Goal: Information Seeking & Learning: Learn about a topic

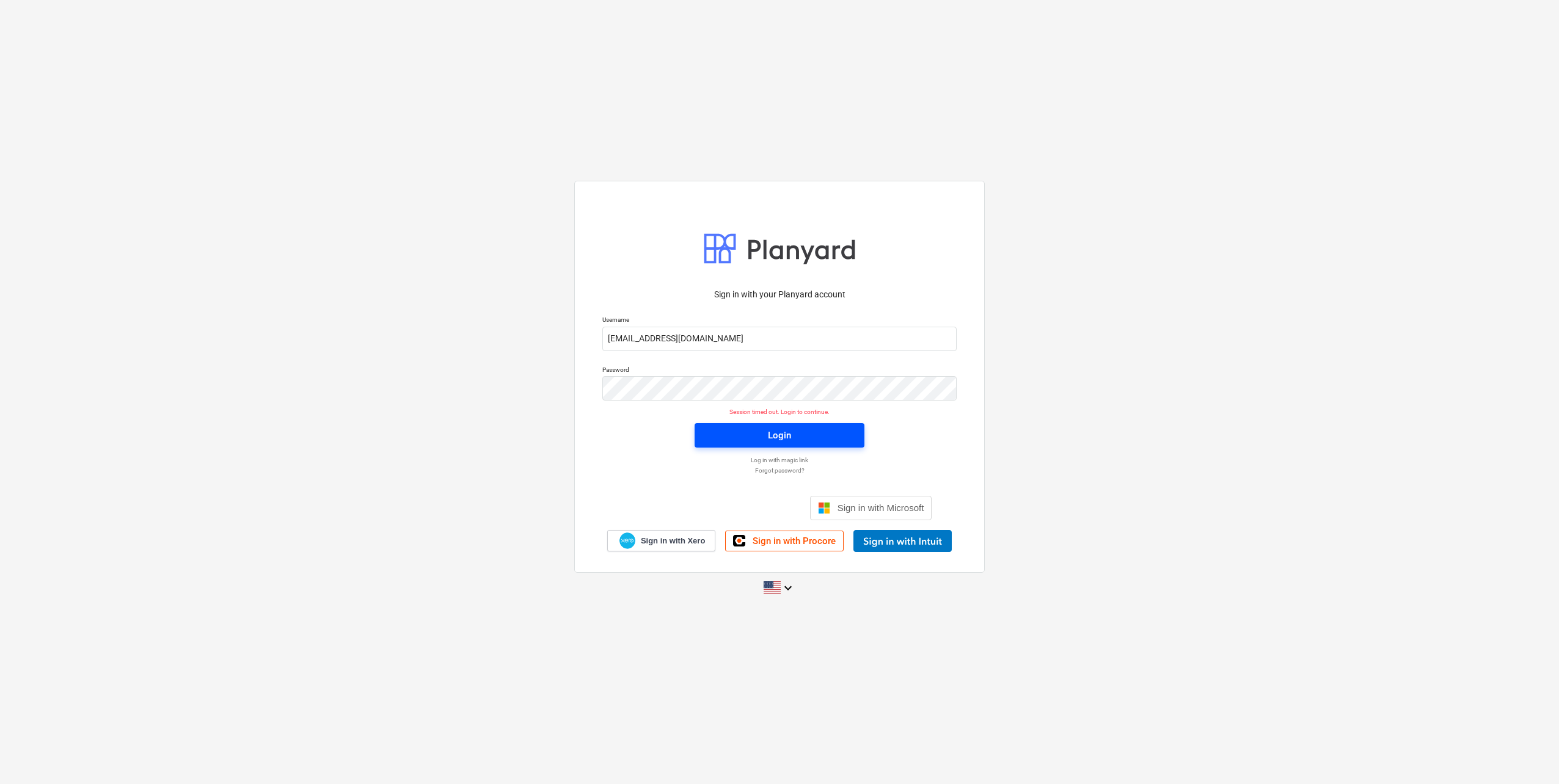
click at [789, 438] on div "Login" at bounding box center [779, 436] width 23 height 16
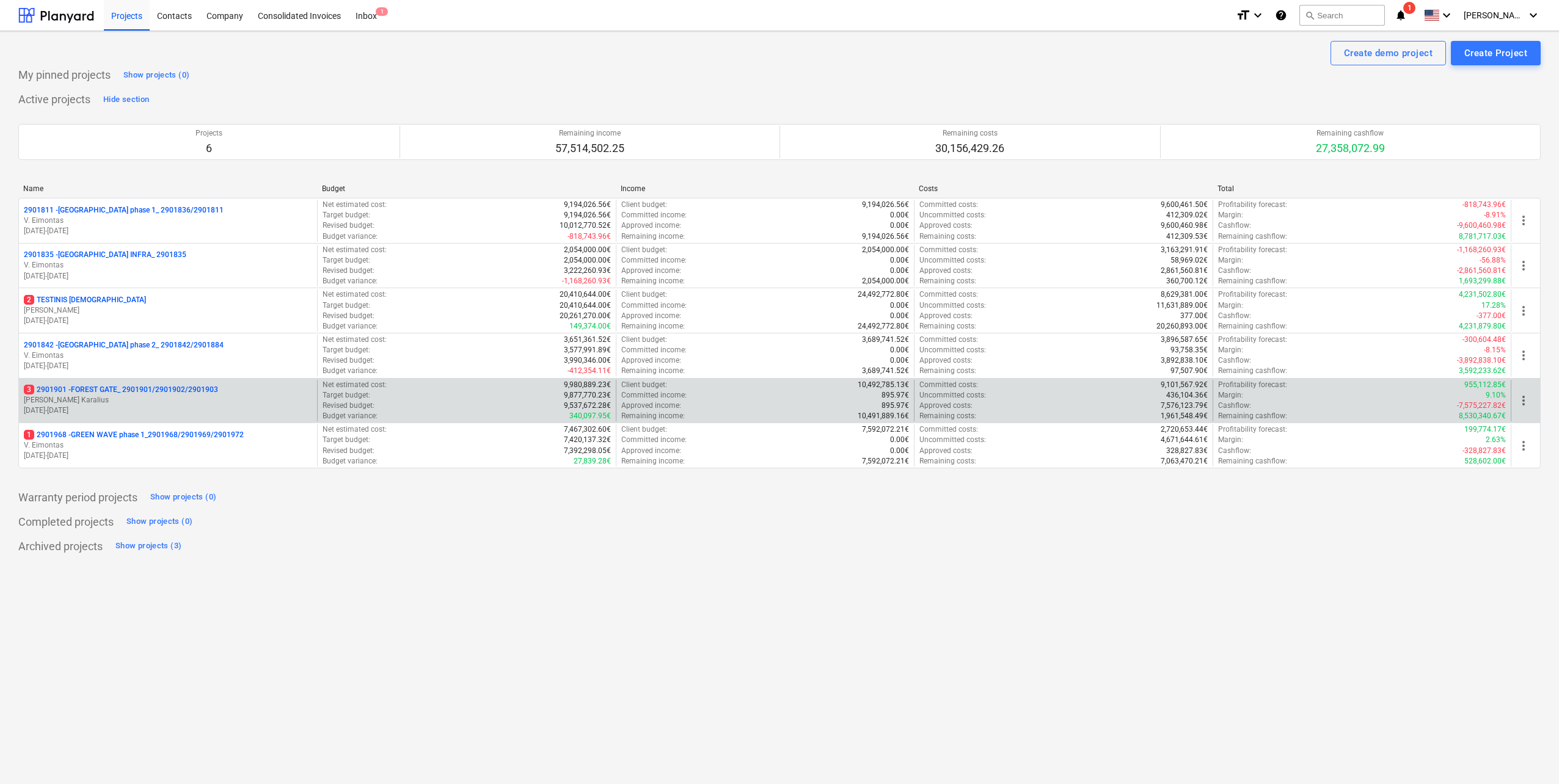
click at [206, 412] on p "[DATE] - [DATE]" at bounding box center [168, 411] width 288 height 10
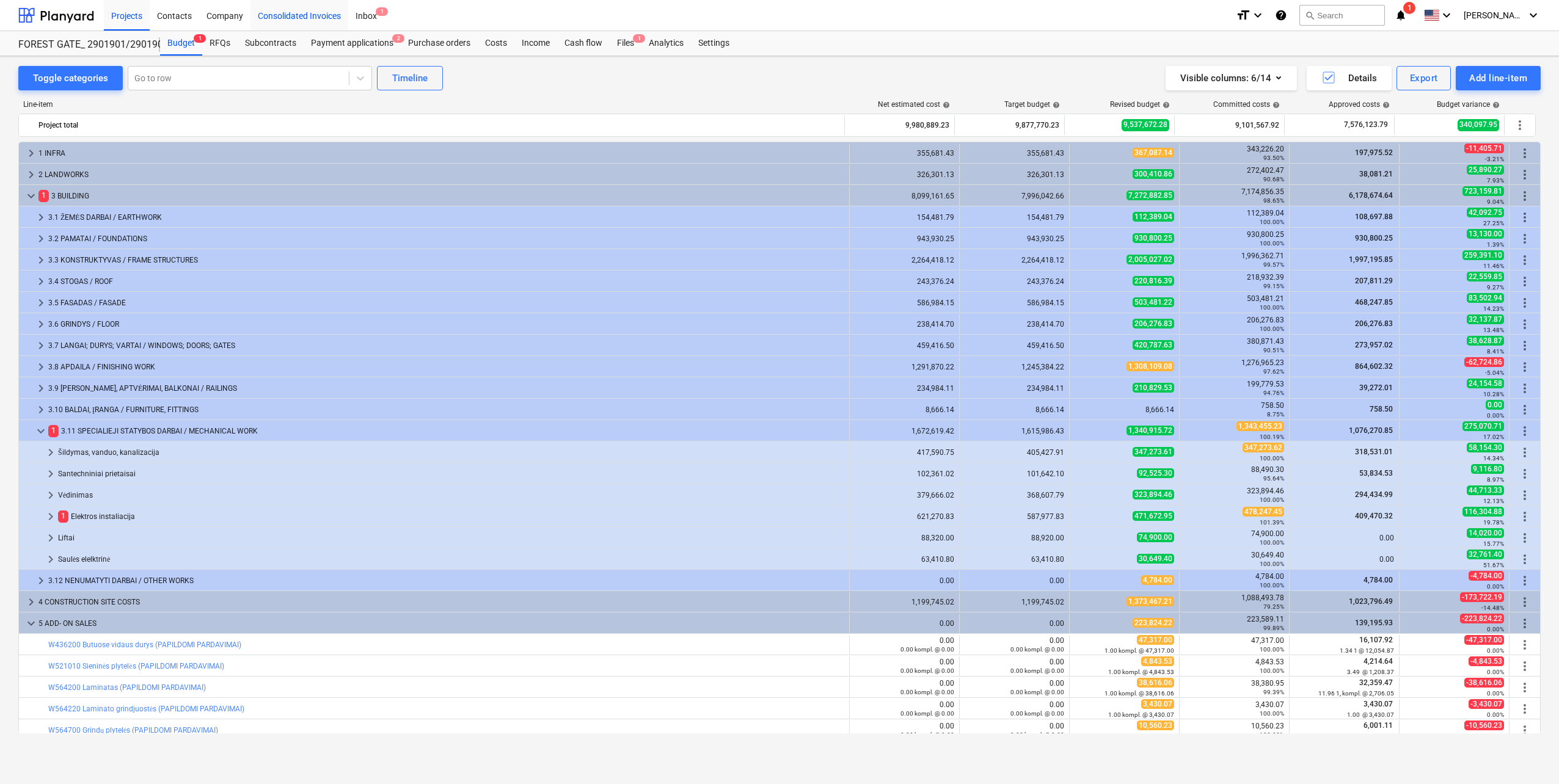
click at [229, 44] on div "RFQs" at bounding box center [219, 43] width 35 height 24
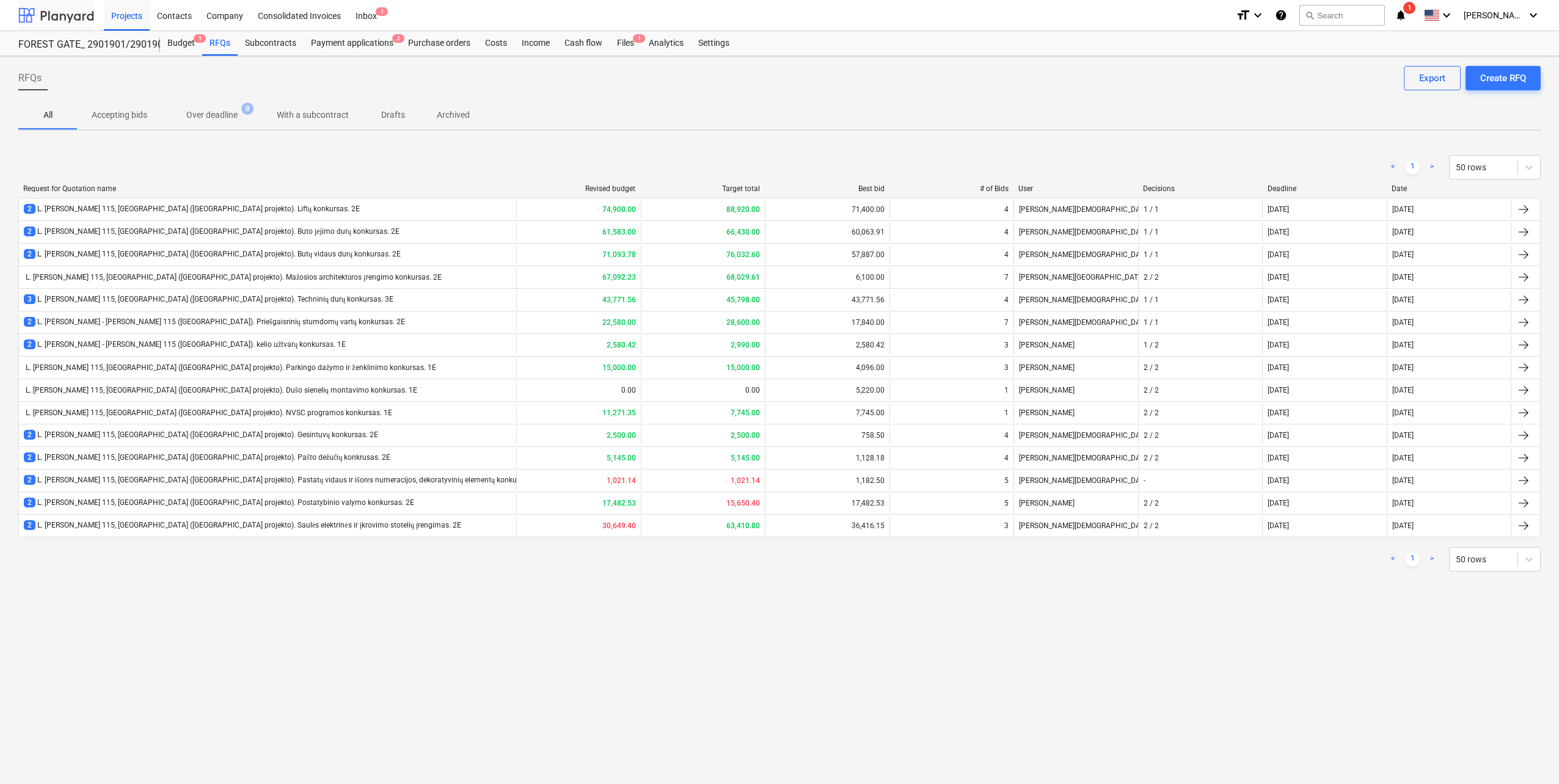
click at [72, 15] on div at bounding box center [56, 15] width 76 height 30
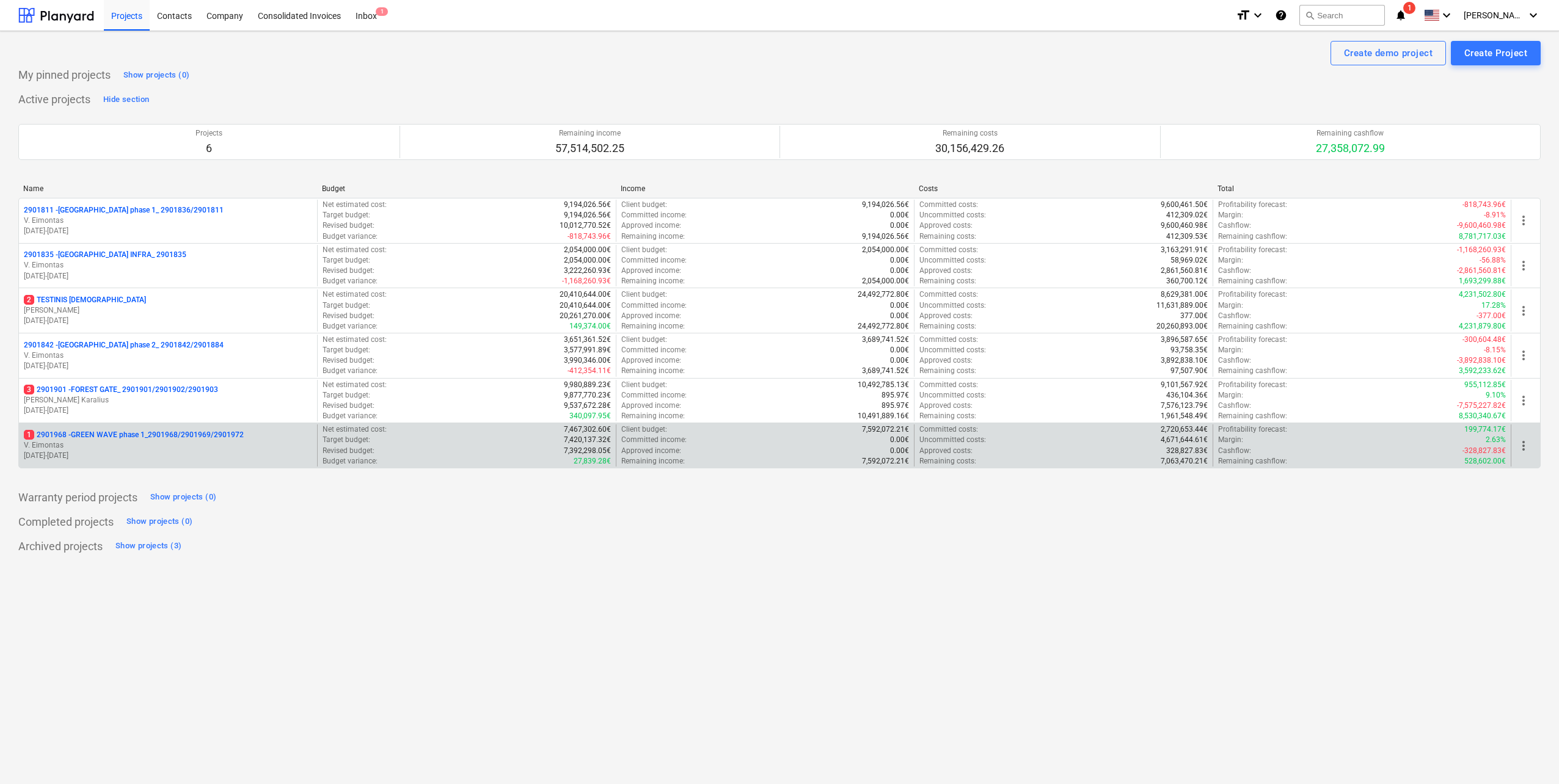
click at [181, 441] on p "V. Eimontas" at bounding box center [168, 445] width 288 height 10
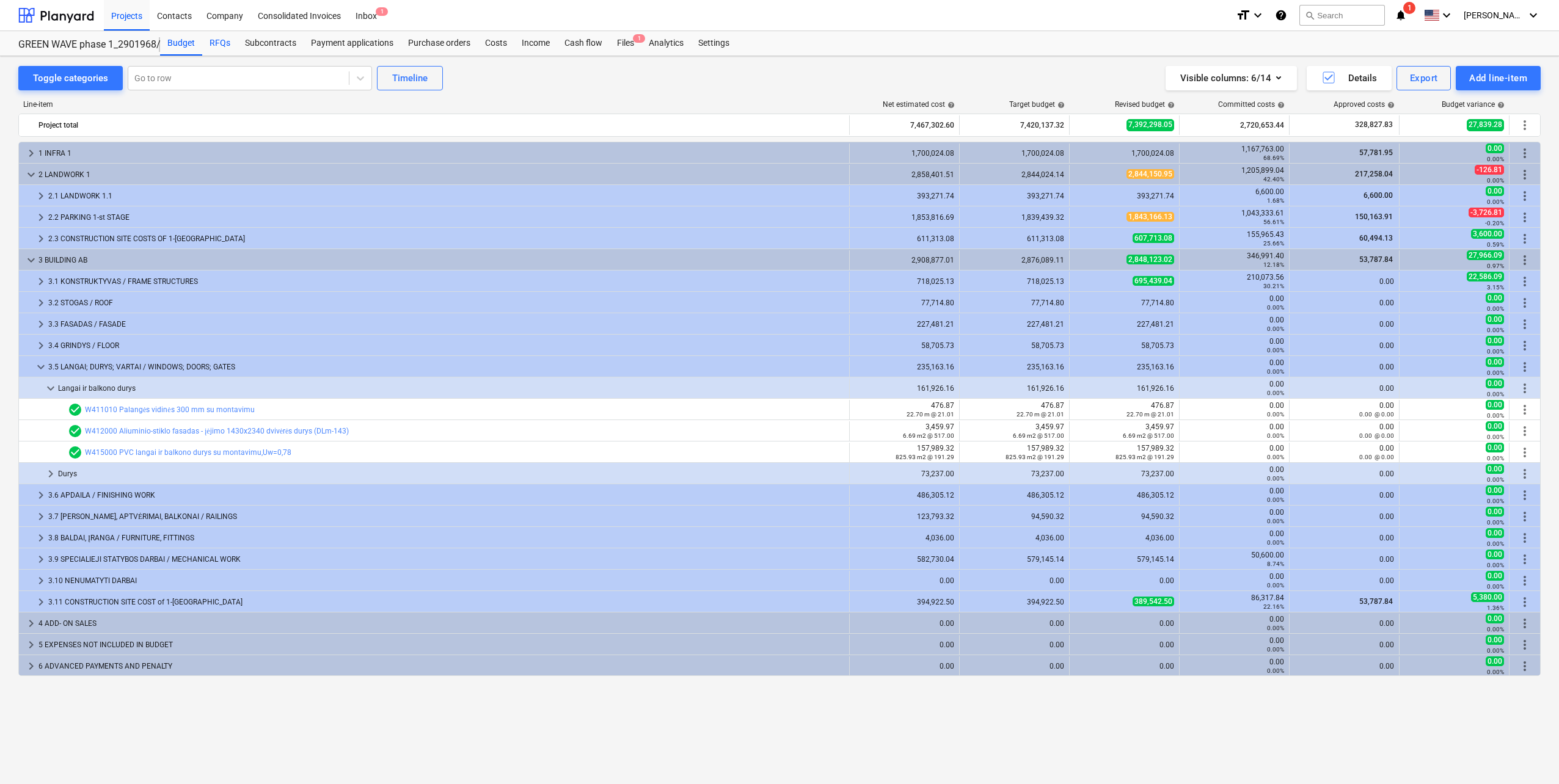
click at [216, 49] on div "RFQs" at bounding box center [219, 43] width 35 height 24
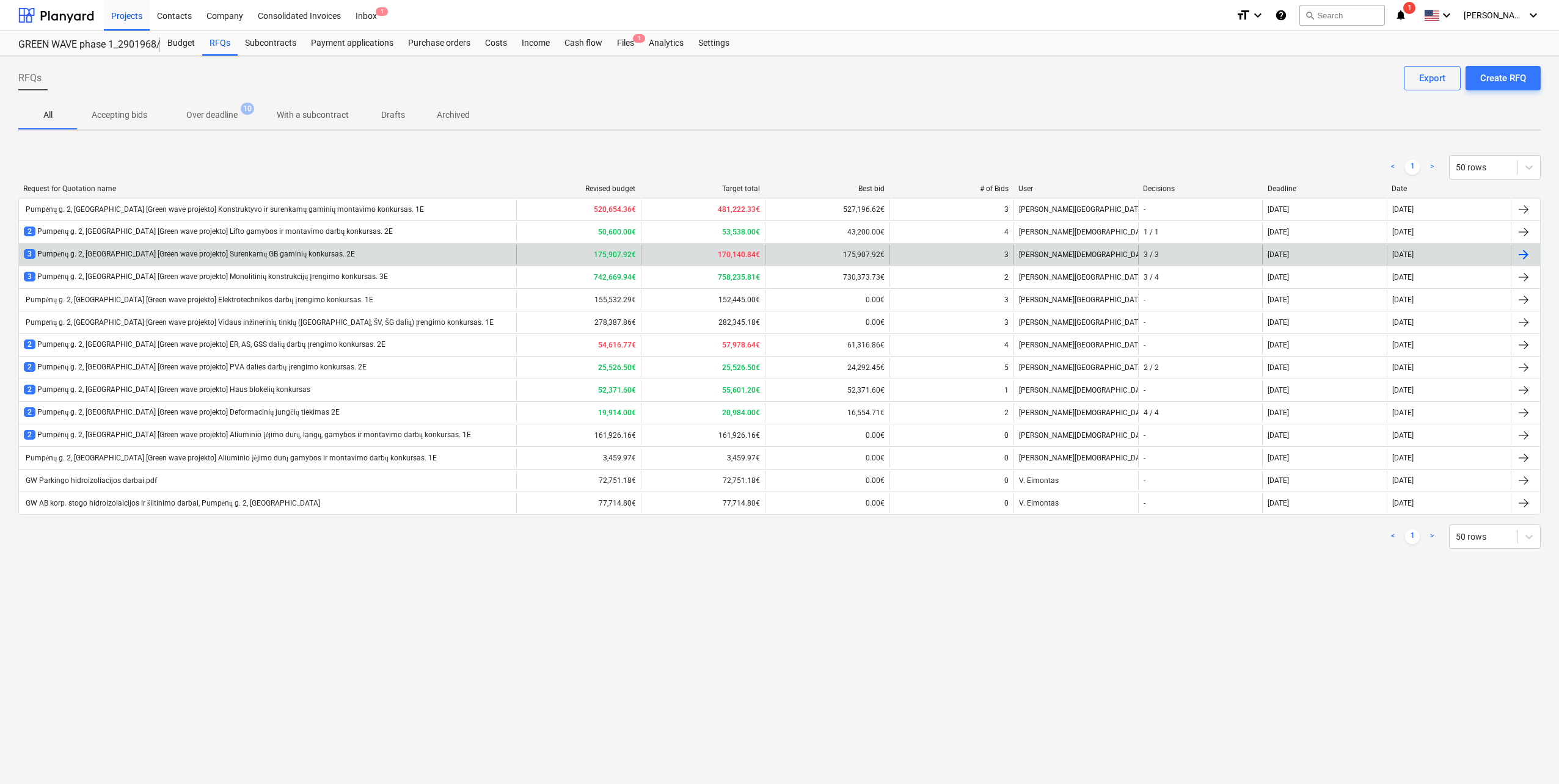
click at [298, 250] on div "3 Pumpėnų g. 2, [GEOGRAPHIC_DATA] [Green wave projekto] Surenkamų GB gaminių ko…" at bounding box center [190, 254] width 331 height 10
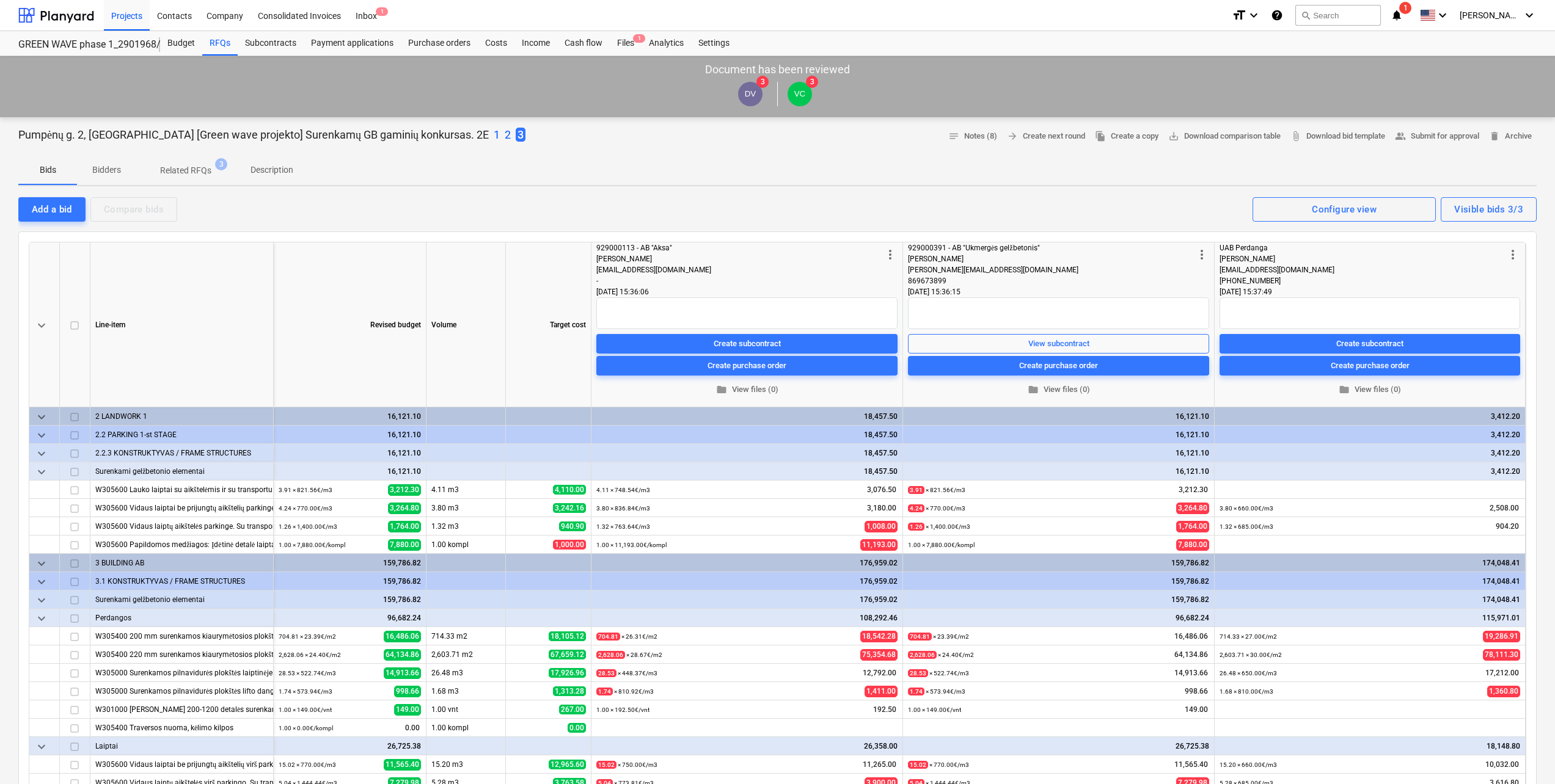
click at [256, 171] on p "Description" at bounding box center [272, 170] width 43 height 13
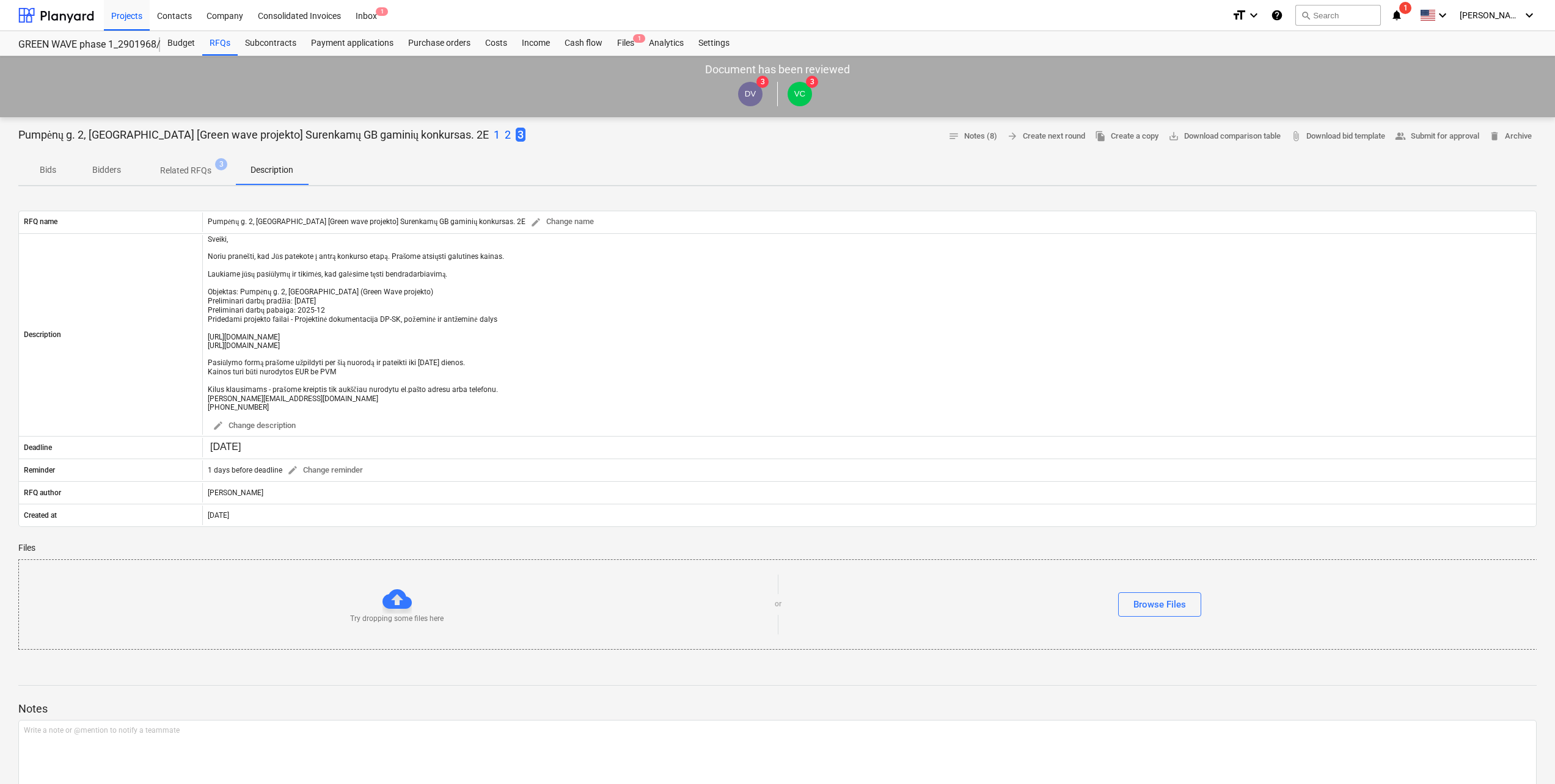
click at [494, 134] on p "1" at bounding box center [496, 135] width 6 height 15
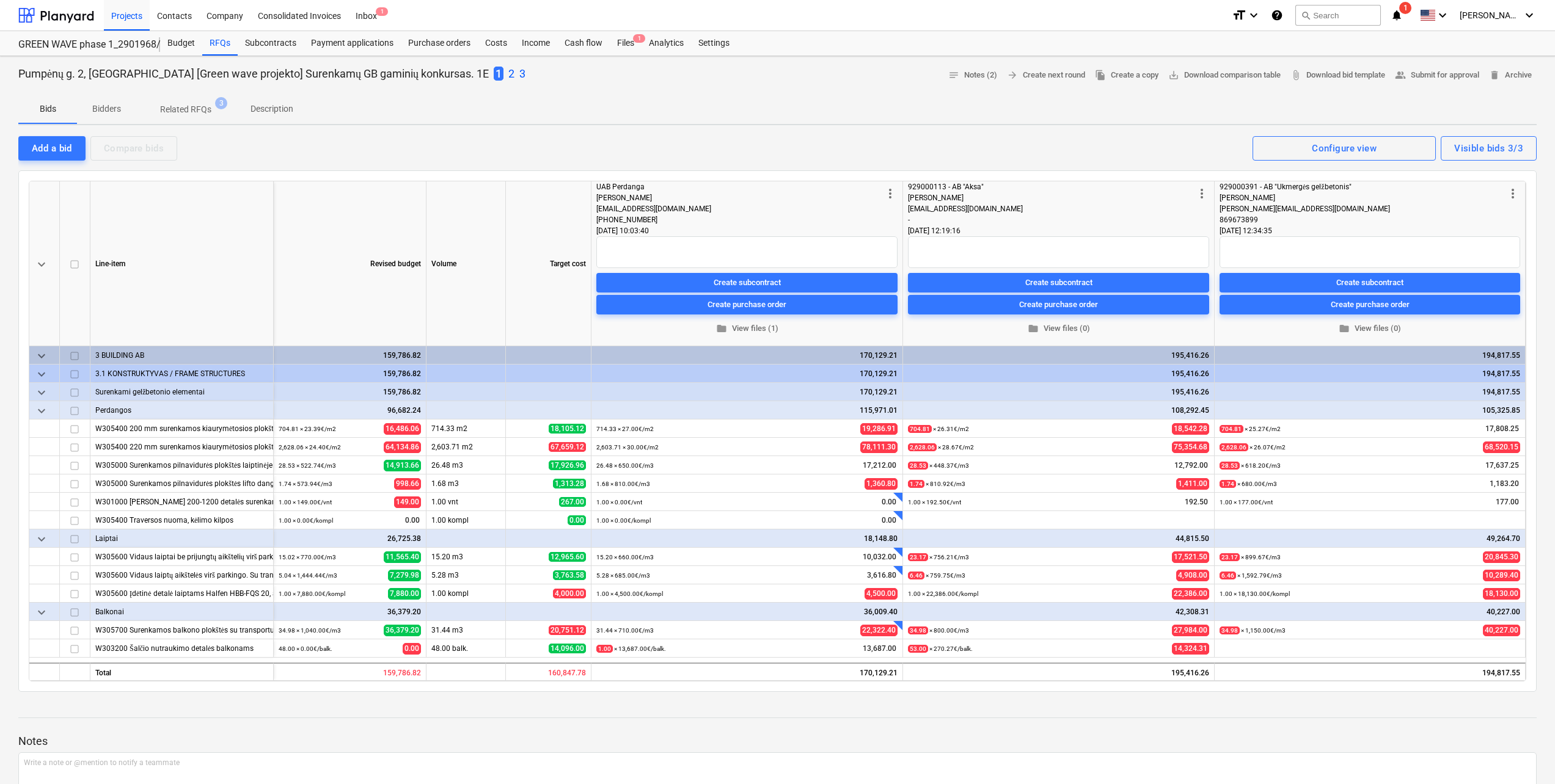
click at [269, 114] on p "Description" at bounding box center [272, 109] width 43 height 13
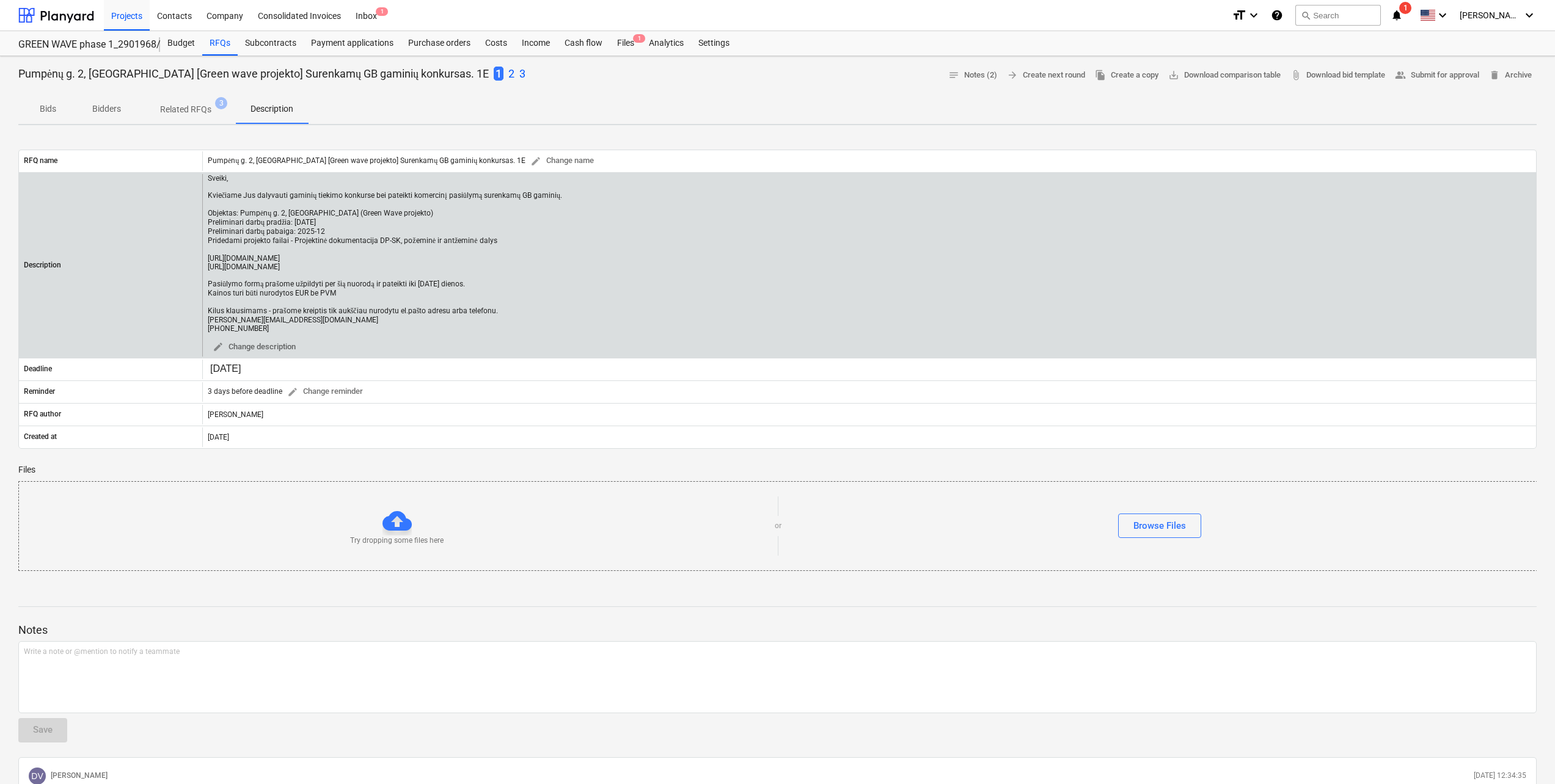
click at [295, 322] on div "Sveiki, Kviečiame Jus dalyvauti gaminių tiekimo konkurse bei pateikti komercinį…" at bounding box center [385, 254] width 355 height 159
drag, startPoint x: 271, startPoint y: 323, endPoint x: 195, endPoint y: 176, distance: 165.5
click at [195, 176] on div "Description Sveiki, Kviečiame Jus dalyvauti gaminių tiekimo konkurse bei pateik…" at bounding box center [778, 266] width 1517 height 183
copy div "Sveiki, Kviečiame Jus dalyvauti gaminių tiekimo konkurse bei pateikti komercinį…"
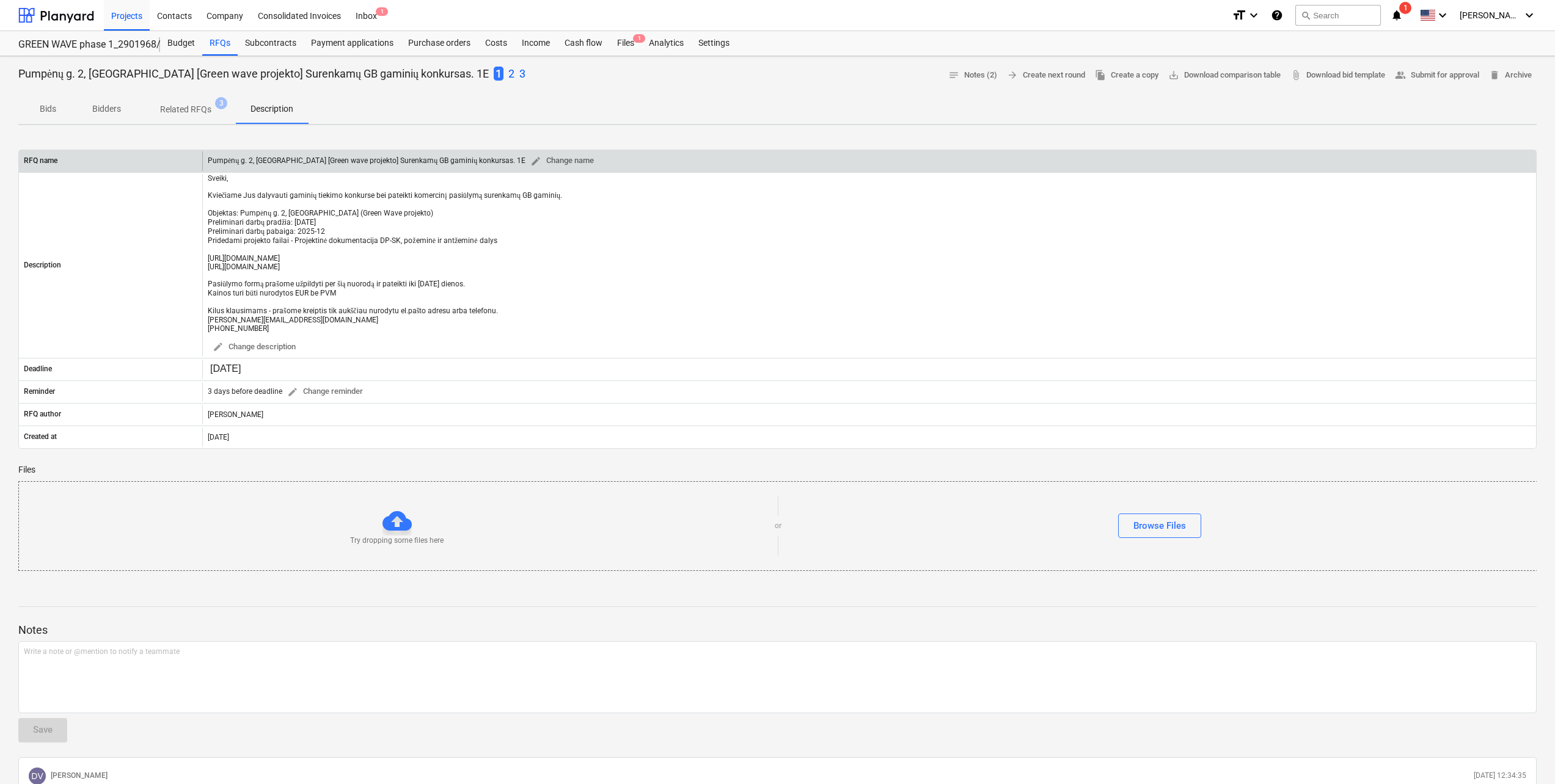
click at [388, 160] on div "Pumpėnų g. 2, [GEOGRAPHIC_DATA] [Green wave projekto] Surenkamų GB gaminių konk…" at bounding box center [403, 161] width 391 height 19
drag, startPoint x: 463, startPoint y: 161, endPoint x: 353, endPoint y: 160, distance: 110.0
click at [353, 160] on div "Pumpėnų g. 2, [GEOGRAPHIC_DATA] [Green wave projekto] Surenkamų GB gaminių konk…" at bounding box center [403, 161] width 391 height 19
copy div "Surenkamų GB gaminių konkursas"
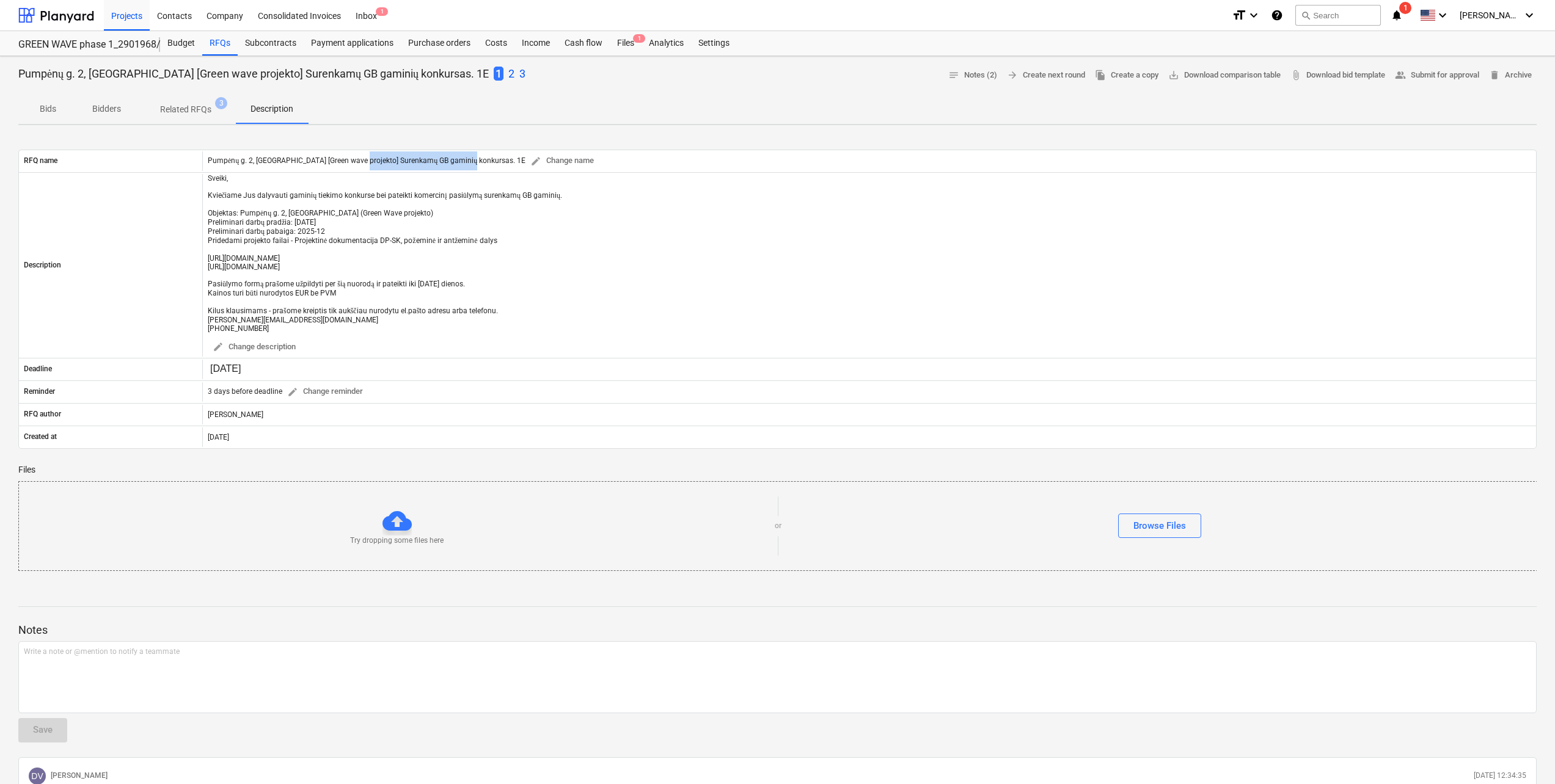
click at [117, 110] on p "Bidders" at bounding box center [106, 109] width 29 height 13
